Goal: Check status: Check status

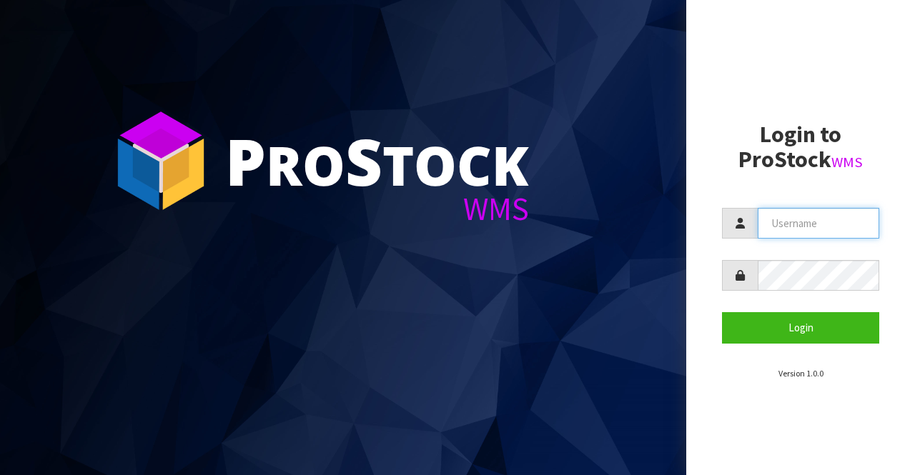
click at [810, 217] on input "text" at bounding box center [819, 223] width 122 height 31
type input "BIGGAME"
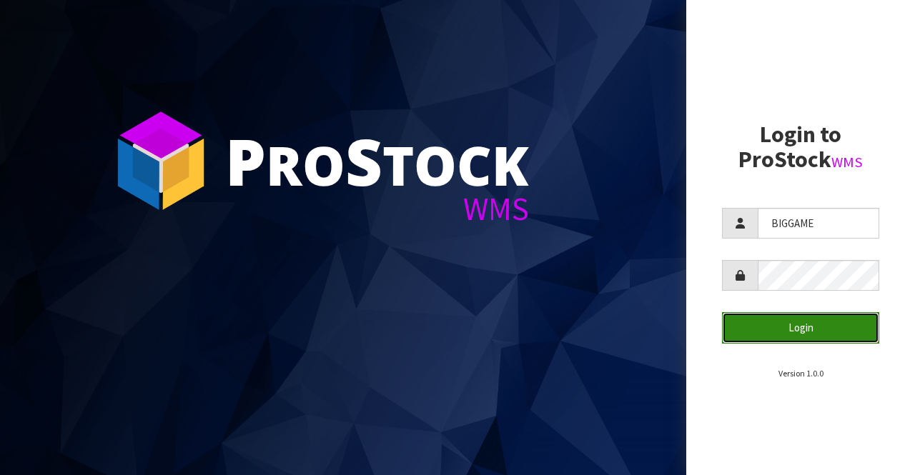
click at [761, 324] on button "Login" at bounding box center [800, 327] width 157 height 31
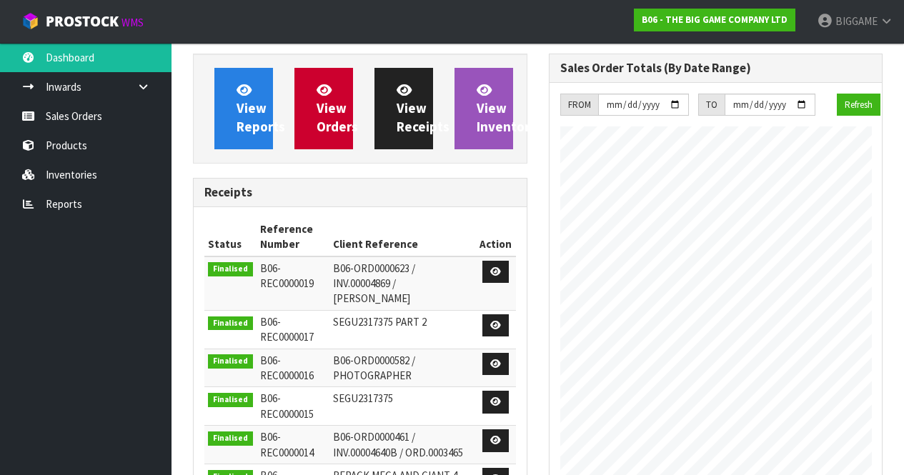
scroll to position [869, 355]
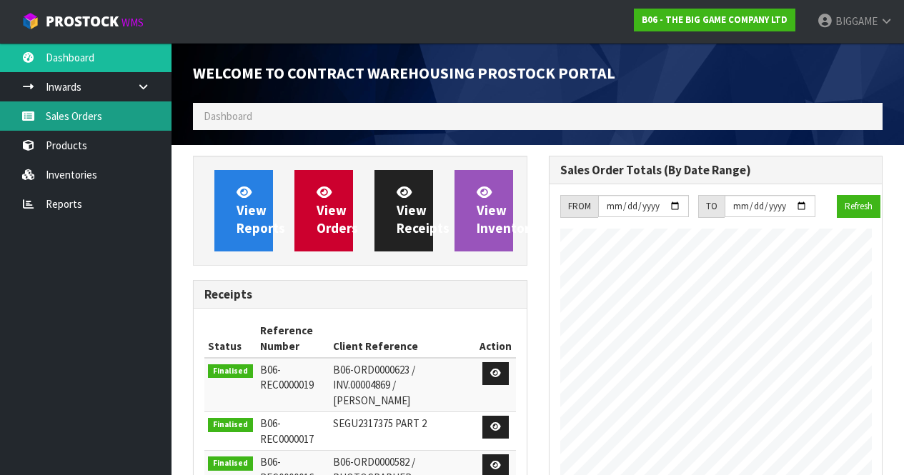
click at [104, 117] on link "Sales Orders" at bounding box center [86, 115] width 172 height 29
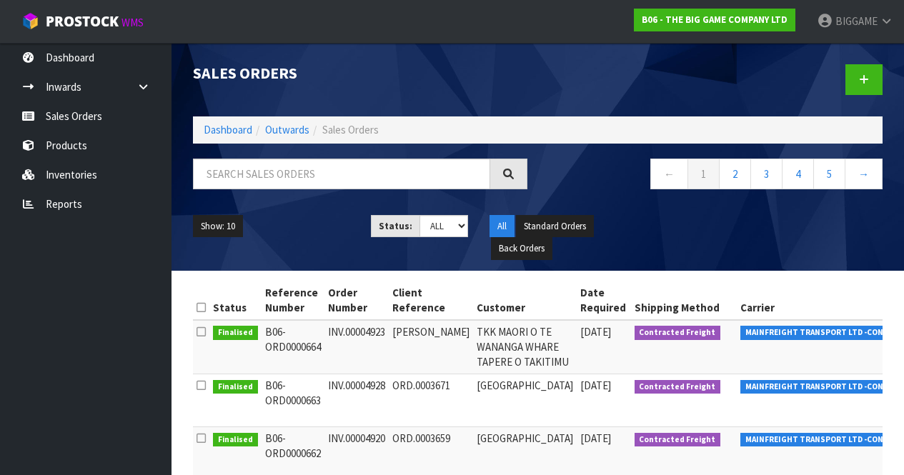
click at [835, 362] on td "MAINFREIGHT TRANSPORT LTD -CONWLA" at bounding box center [822, 347] width 170 height 54
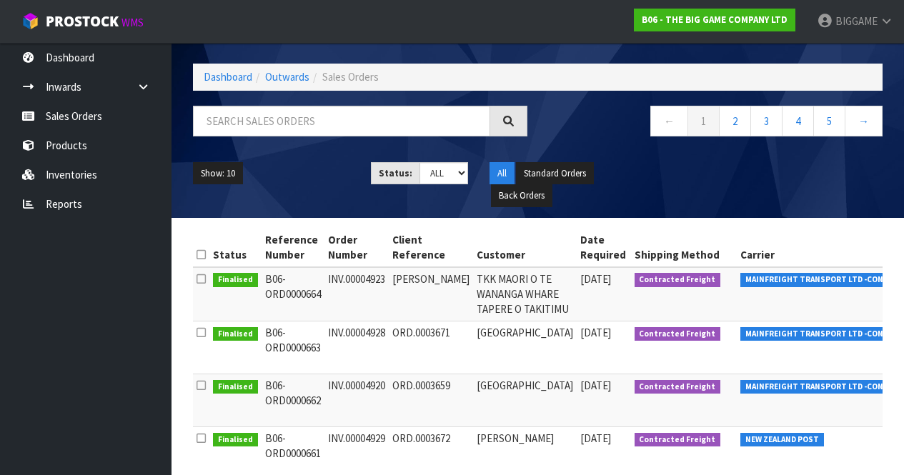
scroll to position [54, 0]
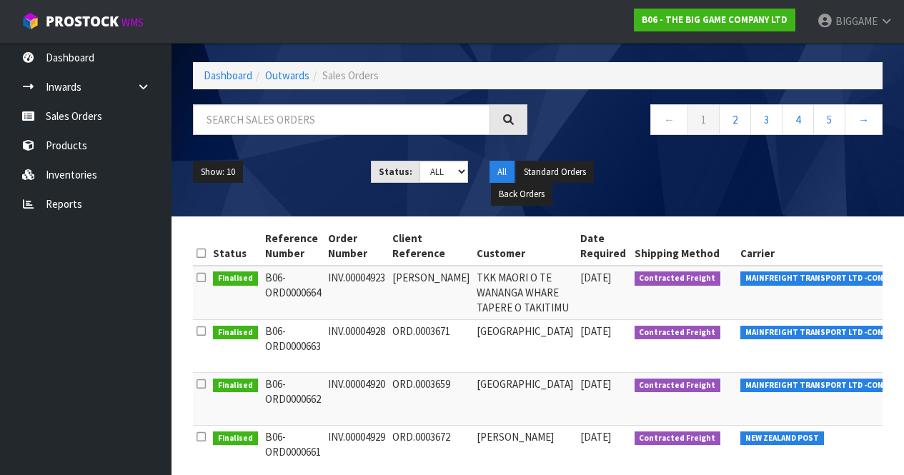
click at [832, 286] on td "MAINFREIGHT TRANSPORT LTD -CONWLA" at bounding box center [822, 293] width 170 height 54
click at [831, 285] on span "MAINFREIGHT TRANSPORT LTD -CONWLA" at bounding box center [821, 279] width 163 height 14
click at [793, 289] on td "MAINFREIGHT TRANSPORT LTD -CONWLA" at bounding box center [822, 293] width 170 height 54
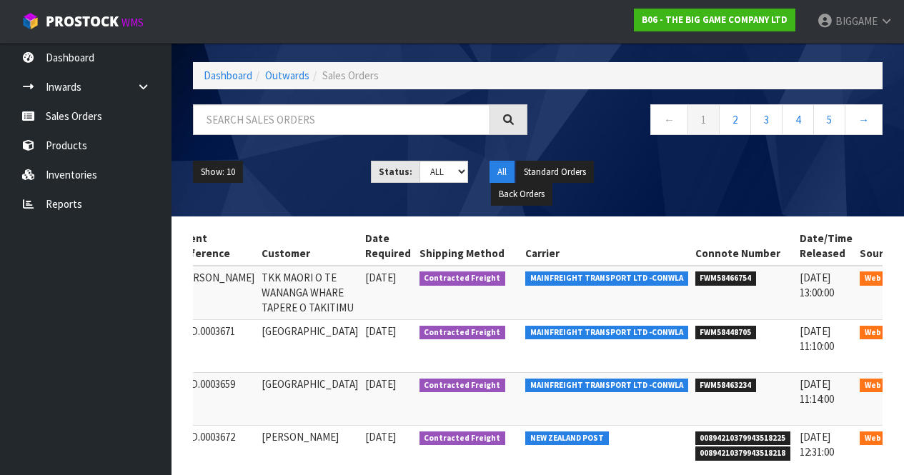
scroll to position [0, 221]
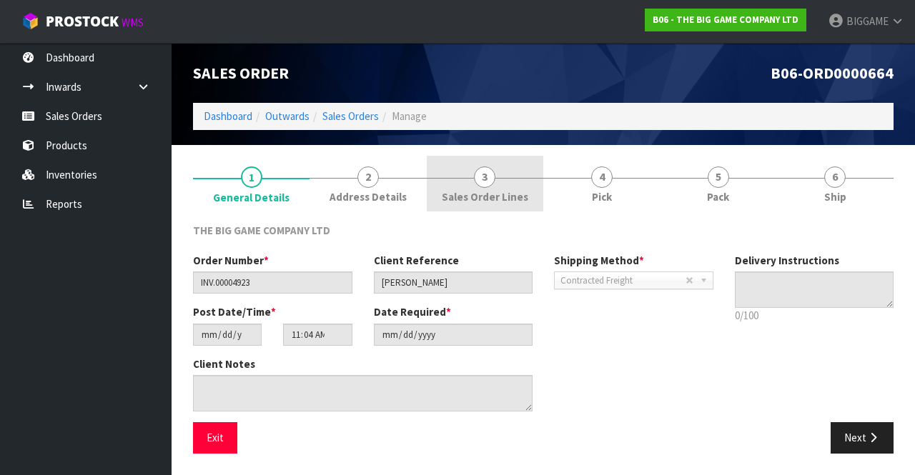
click at [490, 193] on span "Sales Order Lines" at bounding box center [485, 196] width 86 height 15
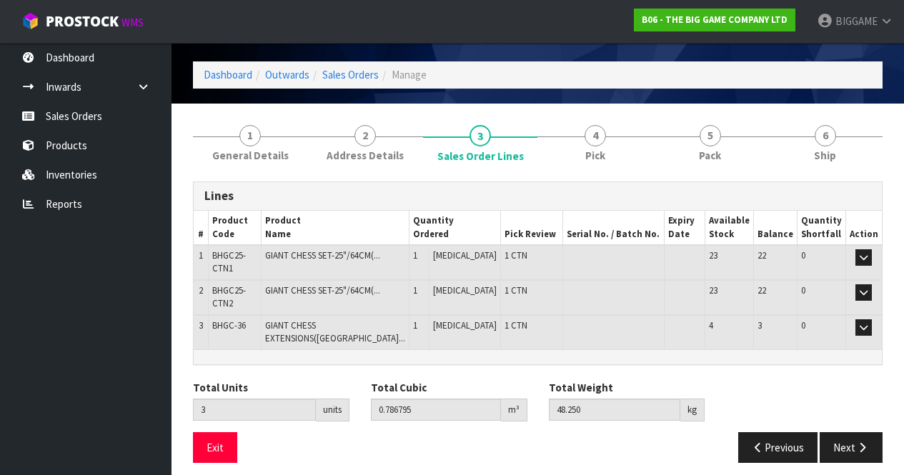
scroll to position [41, 0]
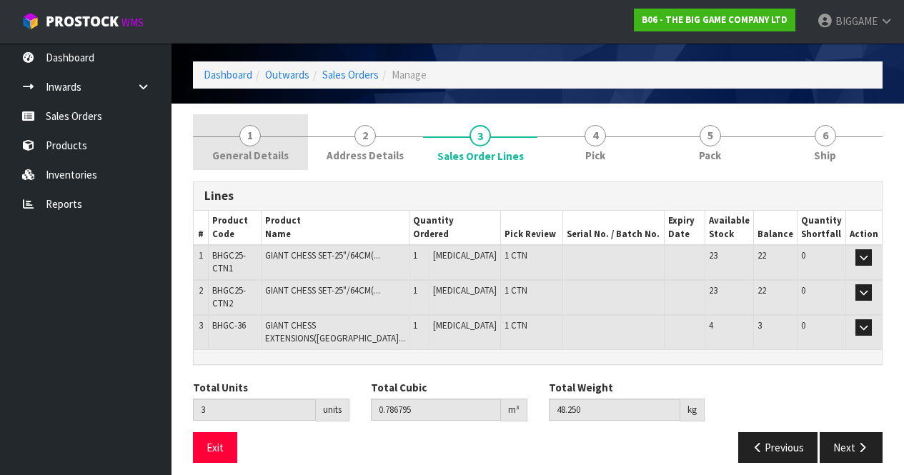
click at [254, 150] on span "General Details" at bounding box center [250, 155] width 76 height 15
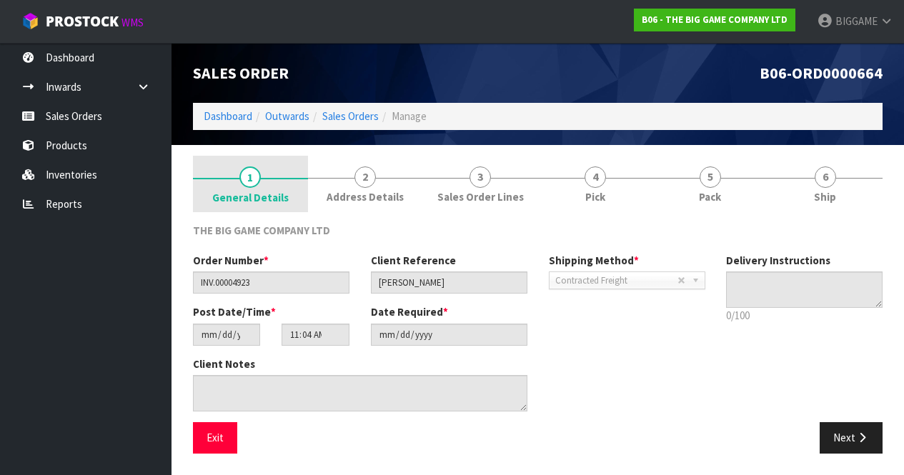
scroll to position [0, 0]
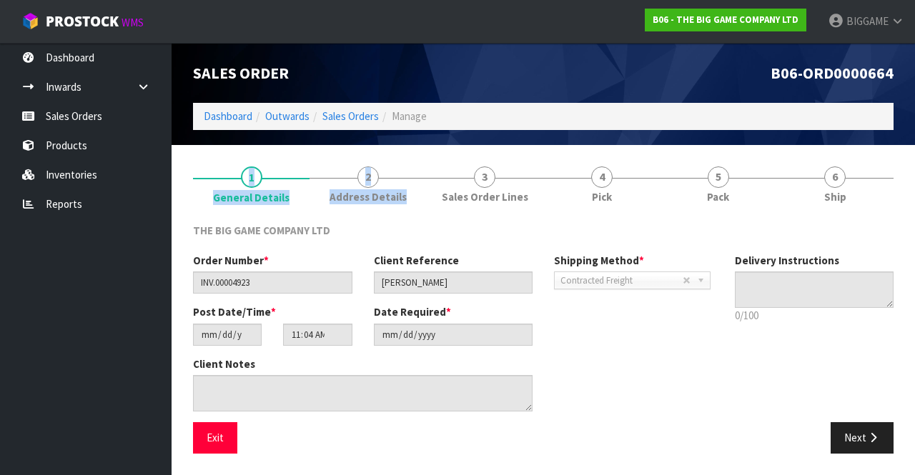
drag, startPoint x: 458, startPoint y: 146, endPoint x: 415, endPoint y: 122, distance: 49.3
click at [415, 122] on div "Edit Sales Order B06-ORD0000664 Dashboard Outwards Sales Orders Manage Sales Or…" at bounding box center [457, 237] width 915 height 475
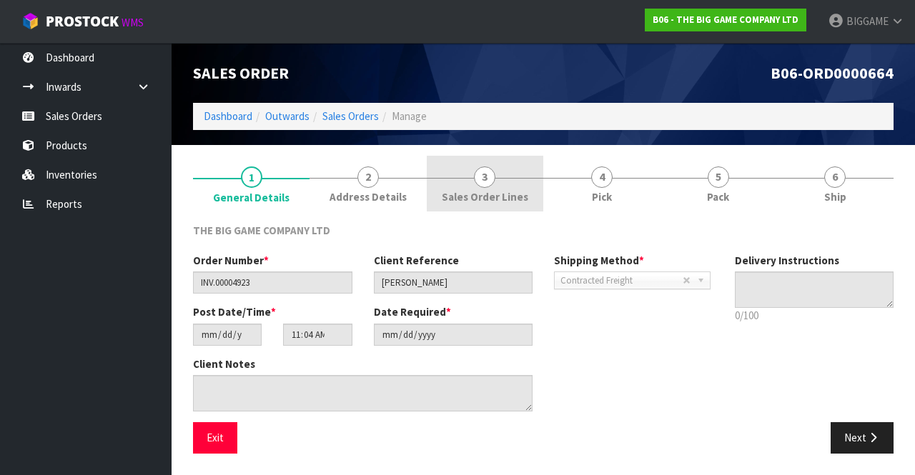
click at [494, 188] on link "3 Sales Order Lines" at bounding box center [485, 184] width 116 height 56
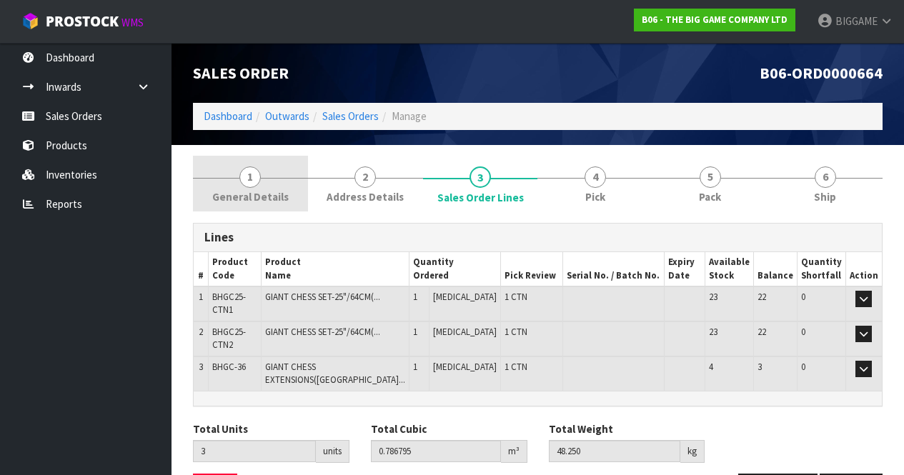
click at [264, 185] on link "1 General Details" at bounding box center [250, 184] width 115 height 56
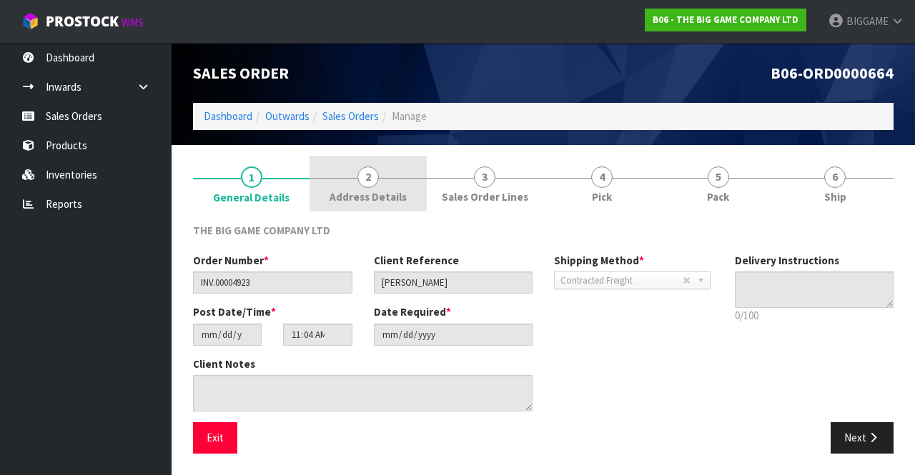
click at [379, 198] on span "Address Details" at bounding box center [367, 196] width 77 height 15
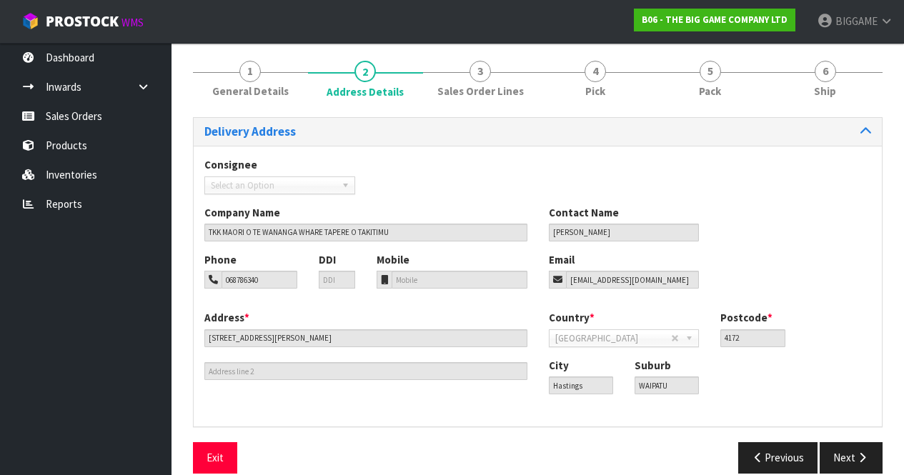
scroll to position [111, 0]
